Goal: Task Accomplishment & Management: Use online tool/utility

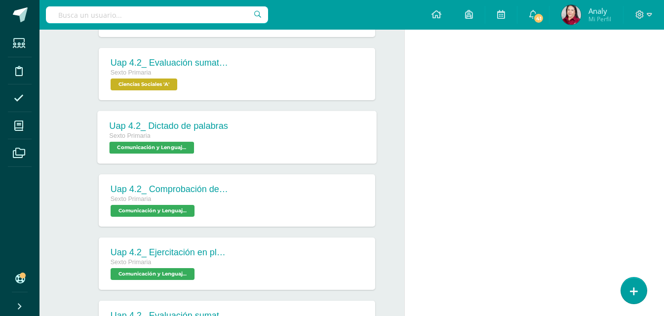
scroll to position [296, 0]
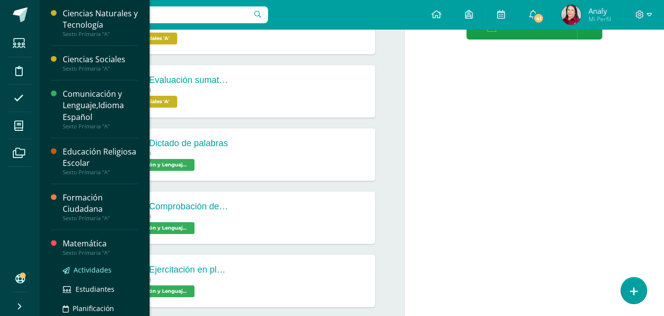
click at [98, 270] on span "Actividades" at bounding box center [93, 269] width 38 height 9
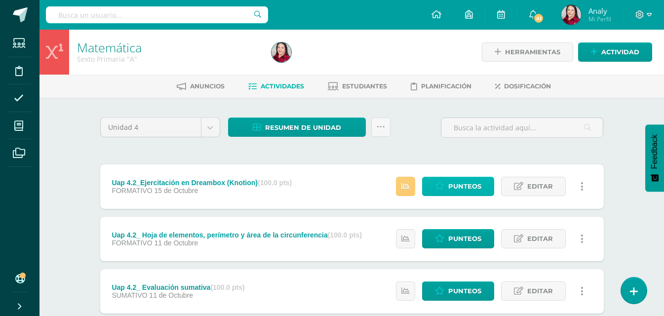
click at [478, 184] on span "Punteos" at bounding box center [464, 186] width 33 height 18
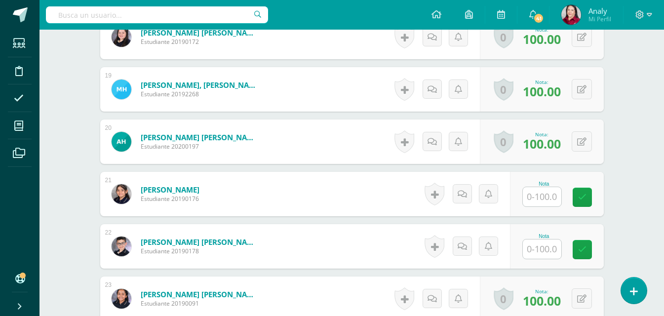
scroll to position [1218, 0]
click at [535, 247] on input "text" at bounding box center [542, 248] width 39 height 19
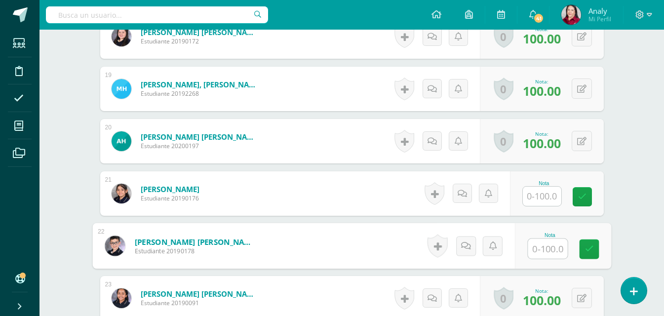
scroll to position [1219, 0]
type input "100"
click at [592, 251] on icon at bounding box center [589, 248] width 9 height 8
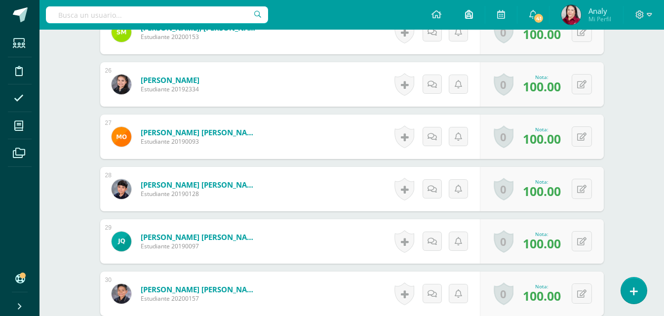
scroll to position [1587, 0]
